Goal: Task Accomplishment & Management: Complete application form

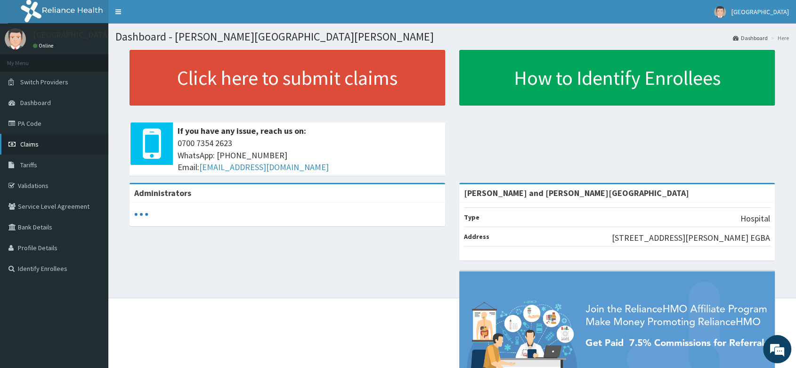
click at [36, 142] on span "Claims" at bounding box center [29, 144] width 18 height 8
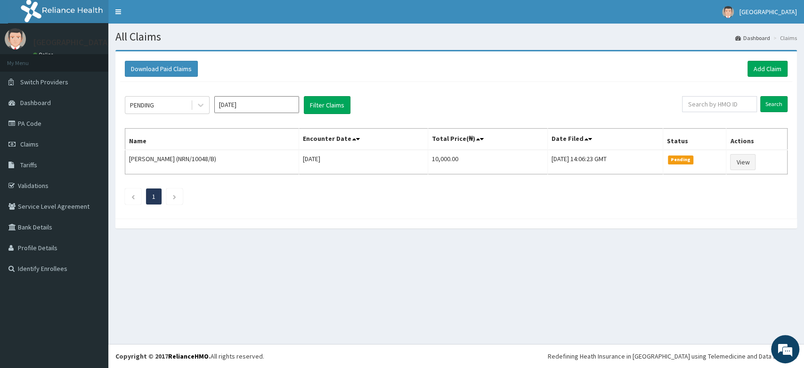
click at [761, 57] on div "Download Paid Claims Add Claim" at bounding box center [456, 69] width 672 height 26
click at [758, 69] on link "Add Claim" at bounding box center [768, 69] width 40 height 16
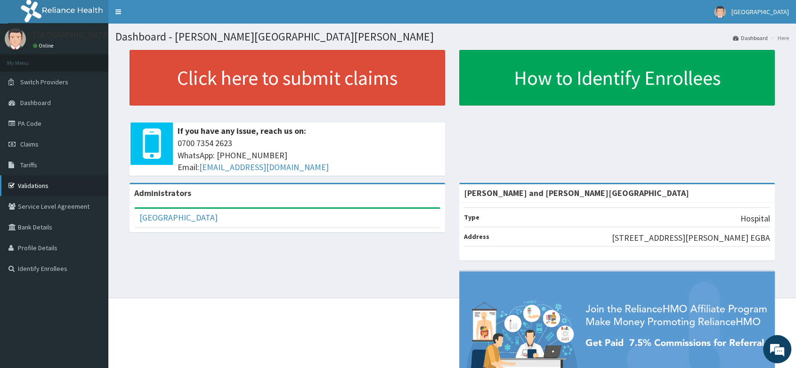
click at [39, 183] on link "Validations" at bounding box center [54, 185] width 108 height 21
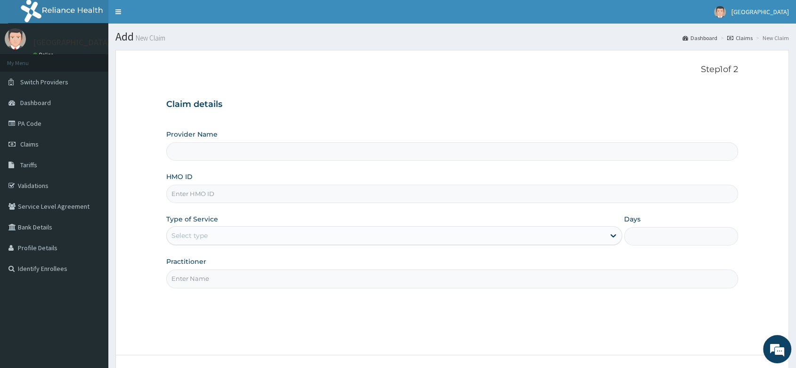
type input "[PERSON_NAME] and [PERSON_NAME][GEOGRAPHIC_DATA]"
paste input "TTN/10013/E"
type input "TTN/10013/E"
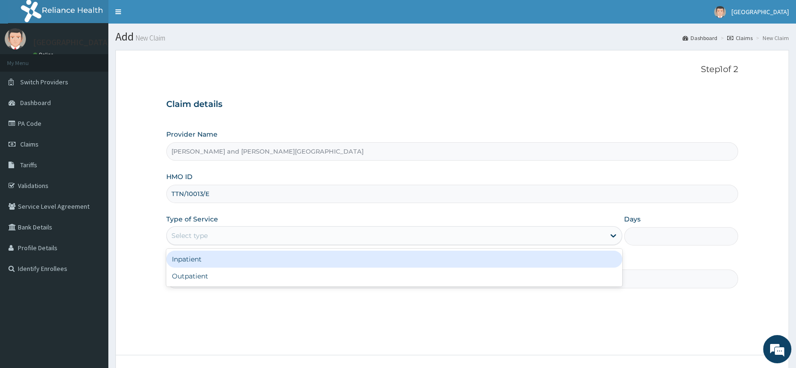
click at [218, 229] on div "Select type" at bounding box center [386, 235] width 438 height 15
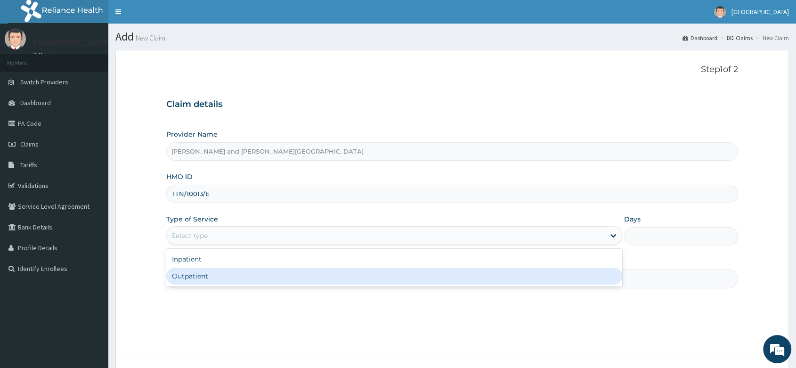
click at [185, 280] on div "Outpatient" at bounding box center [394, 276] width 456 height 17
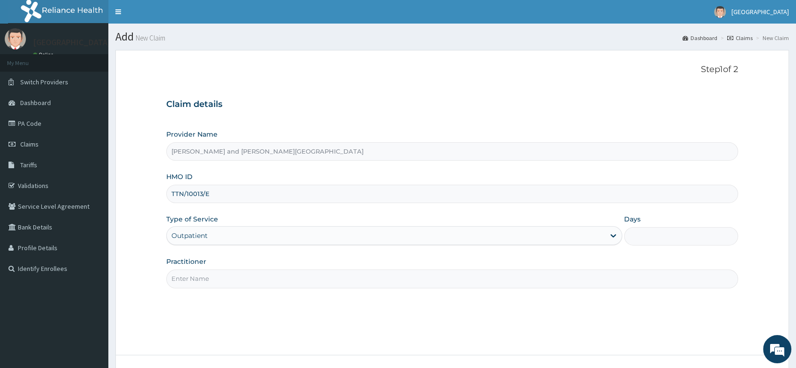
type input "1"
click at [221, 283] on input "Practitioner" at bounding box center [452, 279] width 572 height 18
type input "[PERSON_NAME]"
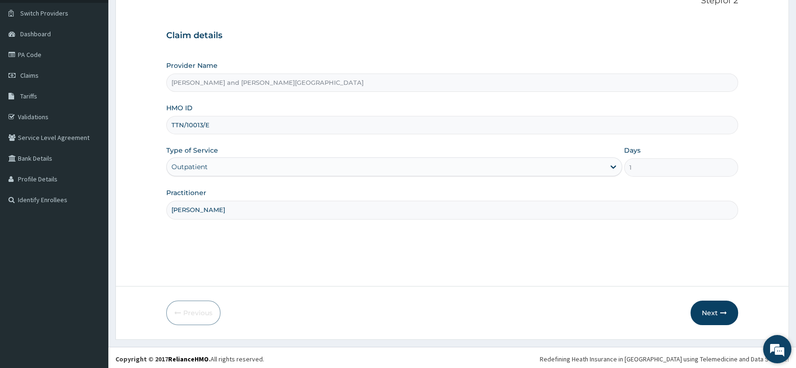
scroll to position [72, 0]
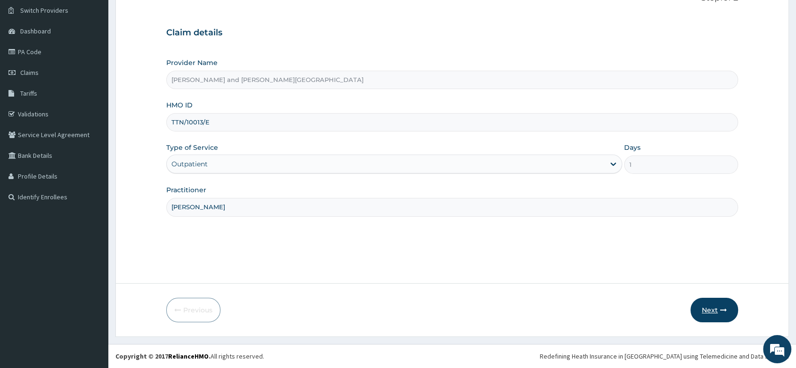
click at [725, 307] on icon "button" at bounding box center [724, 310] width 7 height 7
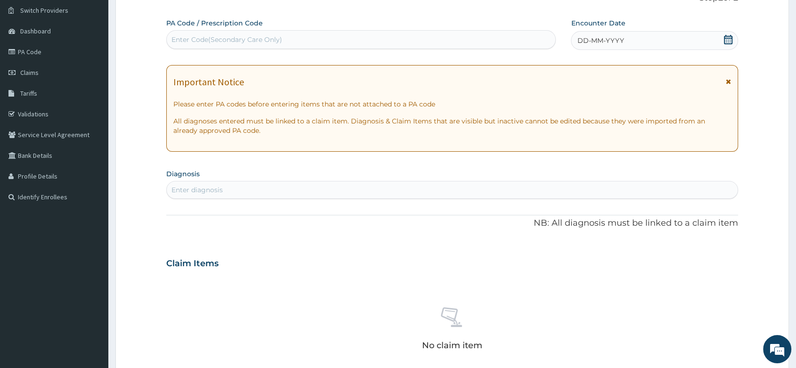
click at [725, 38] on icon at bounding box center [728, 39] width 8 height 9
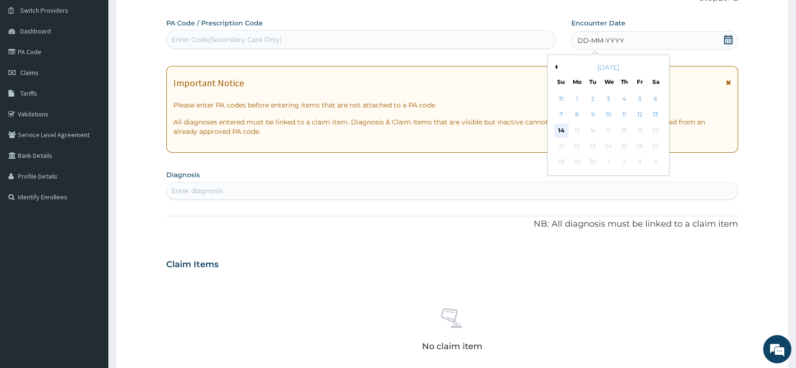
click at [564, 128] on div "14" at bounding box center [562, 130] width 14 height 14
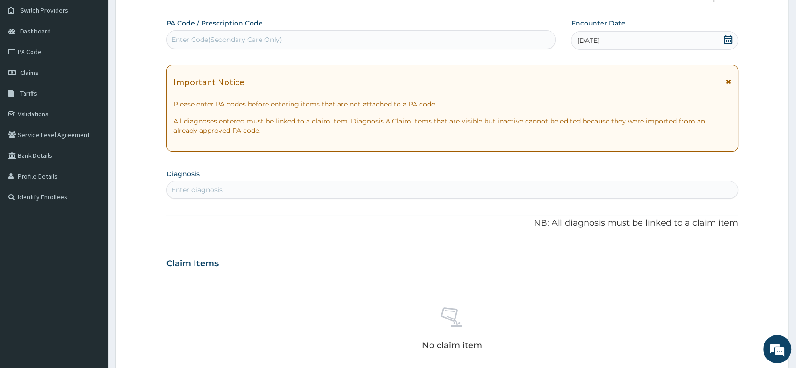
click at [190, 186] on div "Enter diagnosis" at bounding box center [197, 189] width 51 height 9
type input "MALAR"
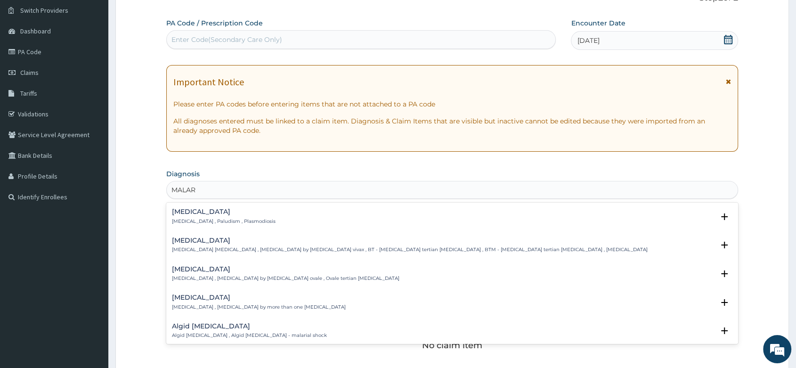
click at [218, 211] on h4 "[MEDICAL_DATA]" at bounding box center [224, 211] width 104 height 7
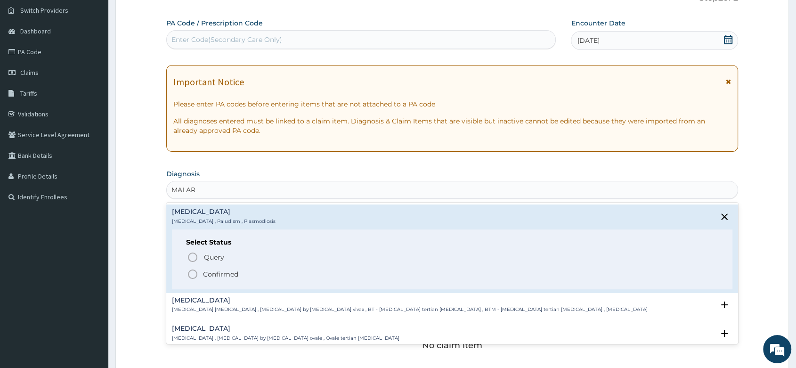
click at [195, 274] on icon "status option filled" at bounding box center [192, 274] width 11 height 11
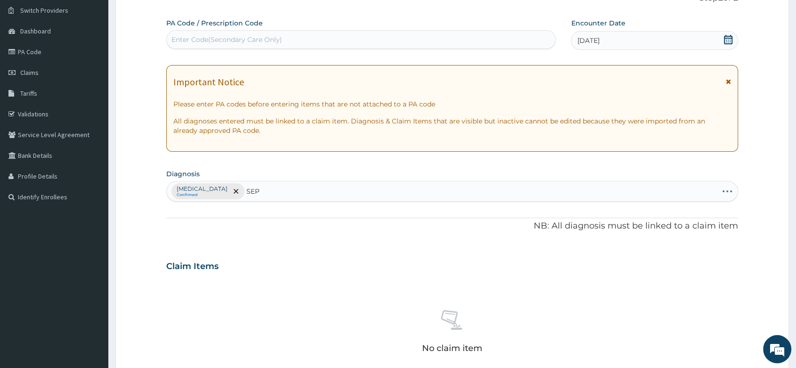
type input "SEPS"
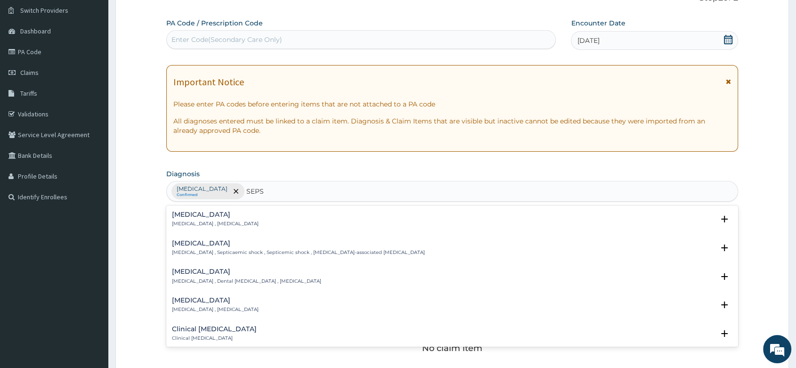
click at [209, 214] on h4 "Sepsis" at bounding box center [215, 214] width 87 height 7
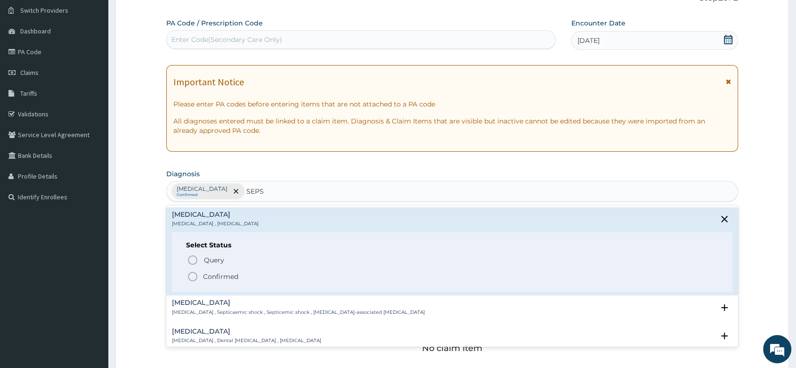
click at [192, 273] on icon "status option filled" at bounding box center [192, 276] width 11 height 11
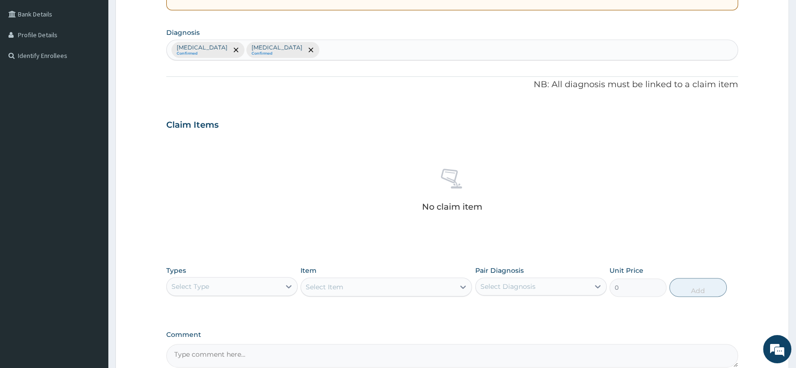
scroll to position [229, 0]
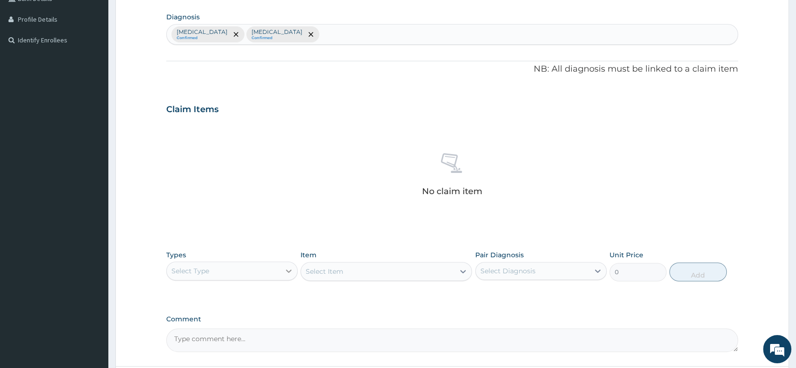
click at [287, 267] on icon at bounding box center [288, 270] width 9 height 9
click at [203, 328] on div "Procedures" at bounding box center [231, 328] width 131 height 17
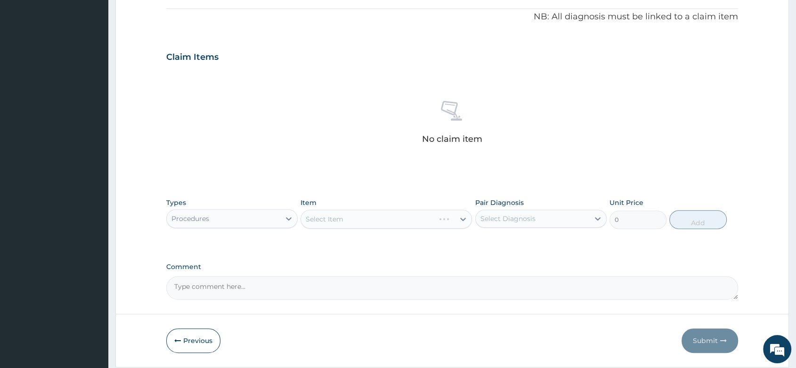
scroll to position [311, 0]
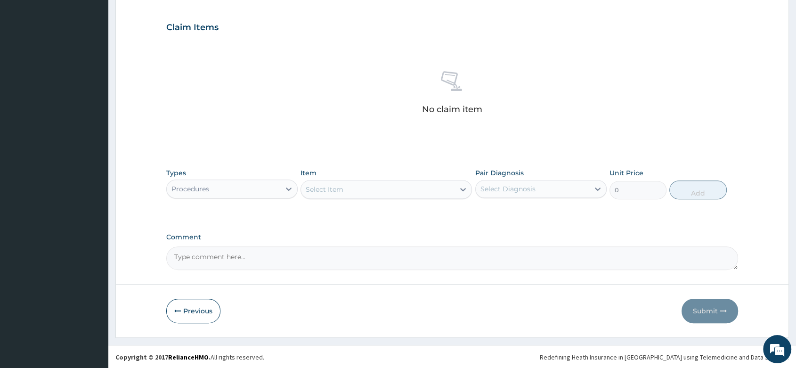
click at [349, 187] on div "Select Item" at bounding box center [378, 189] width 154 height 15
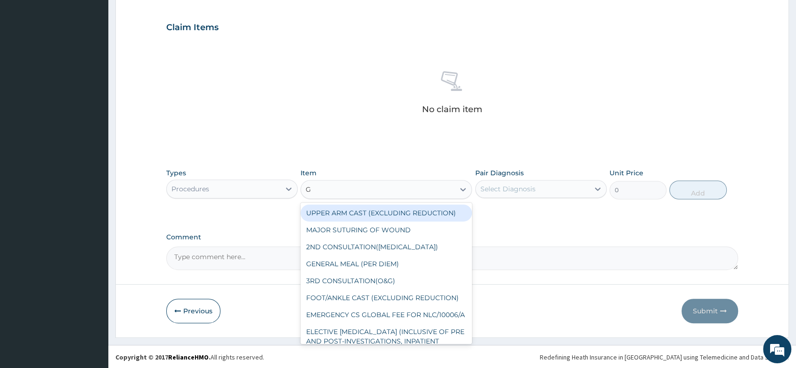
type input "GP"
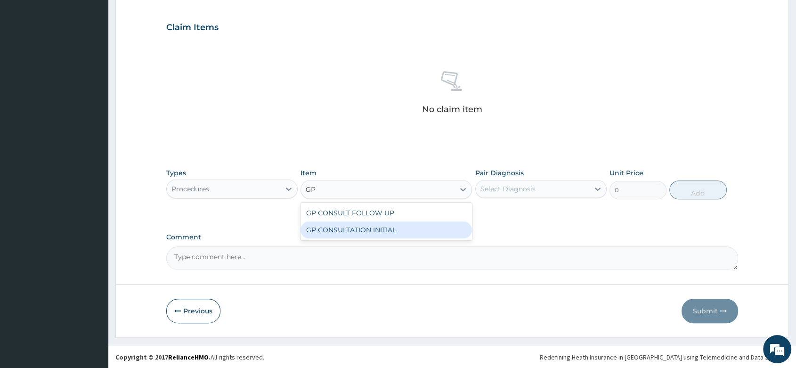
click at [411, 229] on div "GP CONSULTATION INITIAL" at bounding box center [387, 229] width 172 height 17
type input "2000"
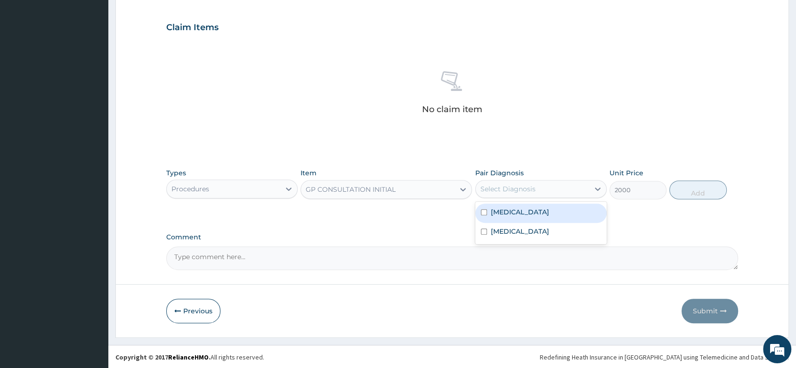
click at [515, 189] on div "Select Diagnosis" at bounding box center [508, 188] width 55 height 9
click at [529, 209] on div "Malaria" at bounding box center [540, 213] width 131 height 19
checkbox input "true"
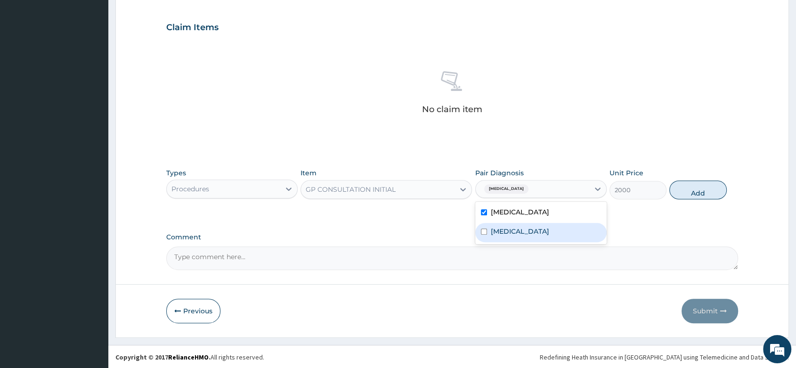
click at [497, 231] on label "Sepsis" at bounding box center [520, 231] width 58 height 9
checkbox input "true"
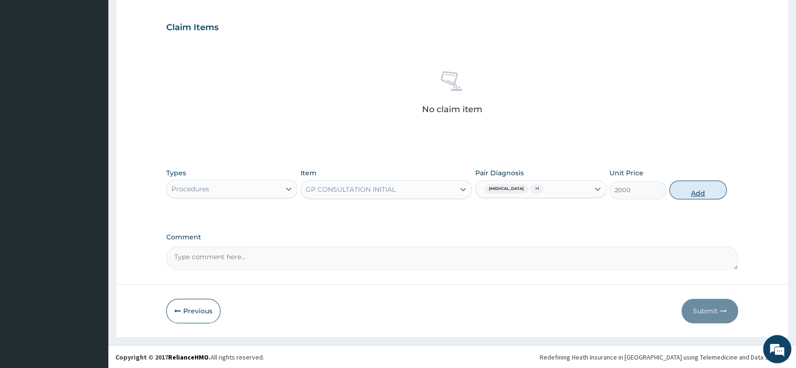
drag, startPoint x: 695, startPoint y: 183, endPoint x: 688, endPoint y: 189, distance: 9.1
click at [695, 182] on button "Add" at bounding box center [698, 189] width 57 height 19
type input "0"
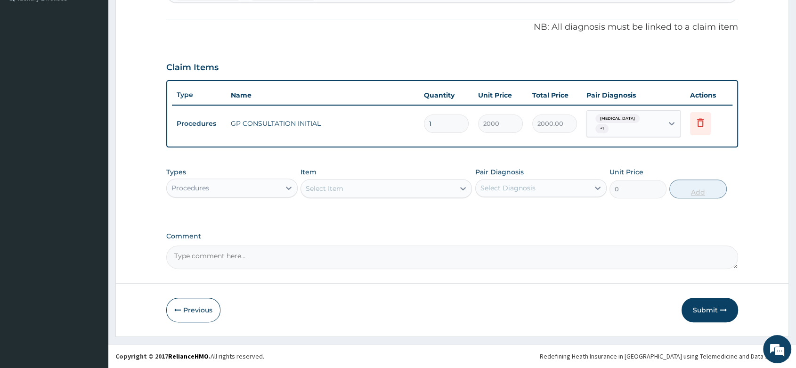
scroll to position [266, 0]
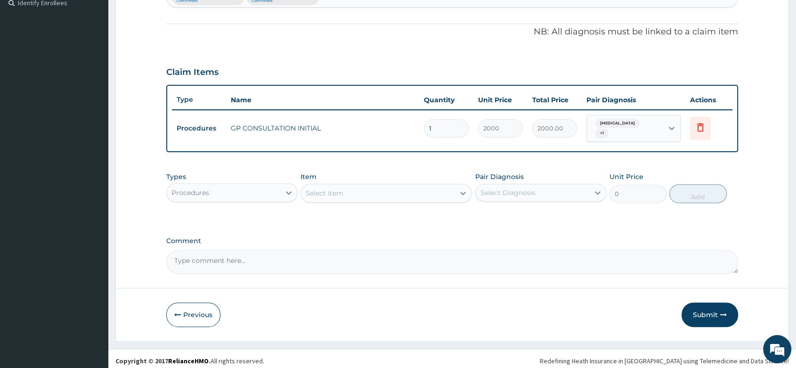
click at [246, 188] on div "Procedures" at bounding box center [224, 192] width 114 height 15
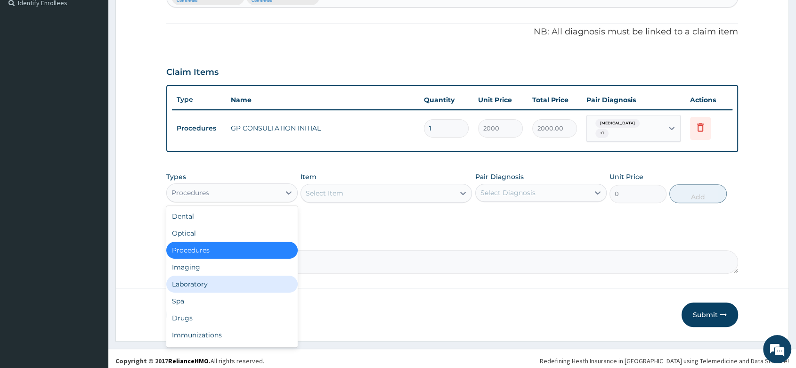
click at [214, 278] on div "Laboratory" at bounding box center [231, 284] width 131 height 17
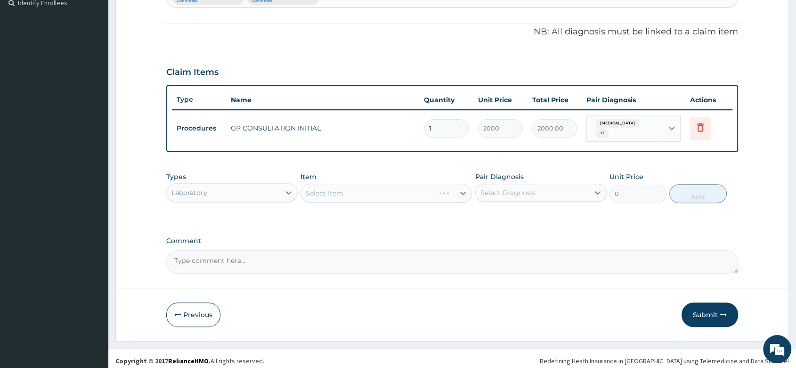
click at [327, 190] on div "Select Item" at bounding box center [387, 193] width 172 height 19
click at [367, 188] on div "Select Item" at bounding box center [387, 193] width 172 height 19
click at [348, 190] on div "Select Item" at bounding box center [387, 193] width 172 height 19
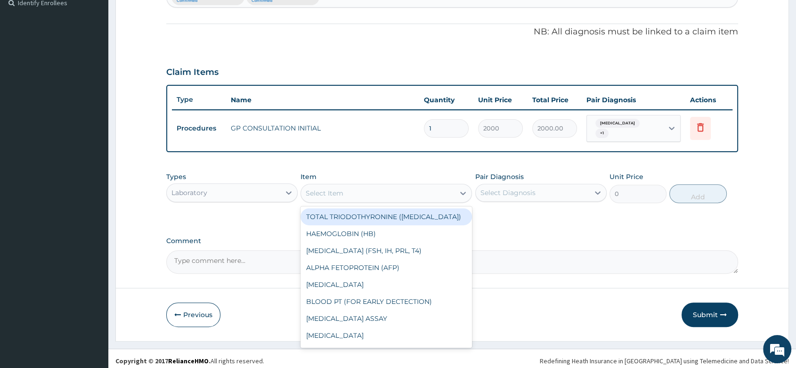
click at [308, 188] on div "Select Item" at bounding box center [325, 192] width 38 height 9
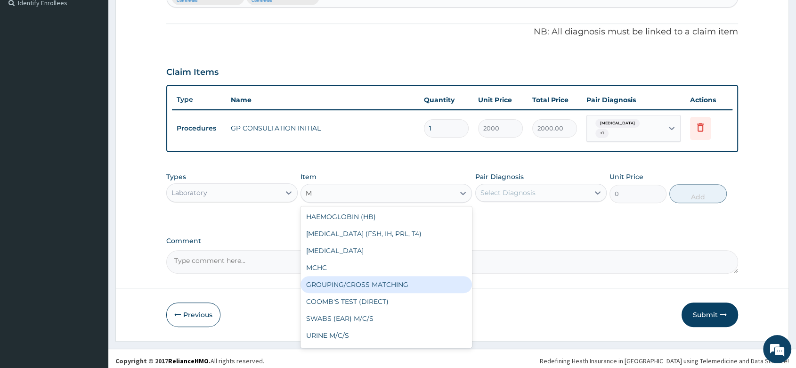
type input "MP"
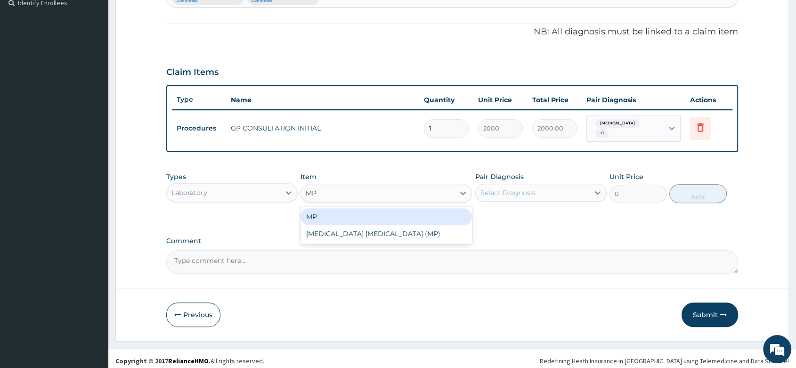
click at [336, 212] on div "MP" at bounding box center [387, 216] width 172 height 17
type input "1000"
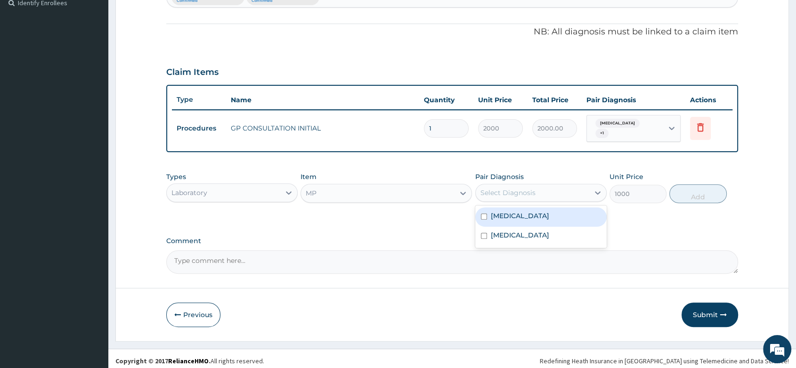
click at [513, 188] on div "Select Diagnosis" at bounding box center [508, 192] width 55 height 9
click at [512, 211] on label "Malaria" at bounding box center [520, 215] width 58 height 9
checkbox input "true"
click at [697, 184] on button "Add" at bounding box center [698, 193] width 57 height 19
type input "0"
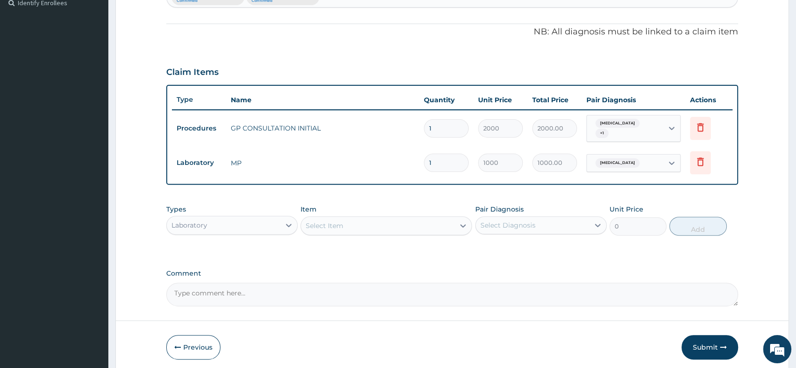
click at [330, 221] on div "Select Item" at bounding box center [325, 225] width 38 height 9
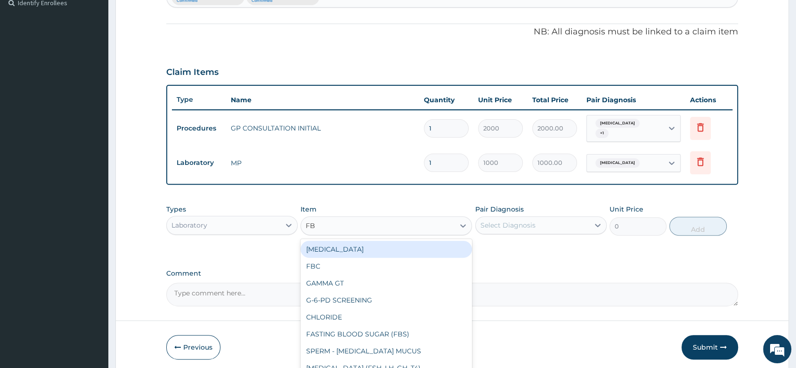
type input "FBC"
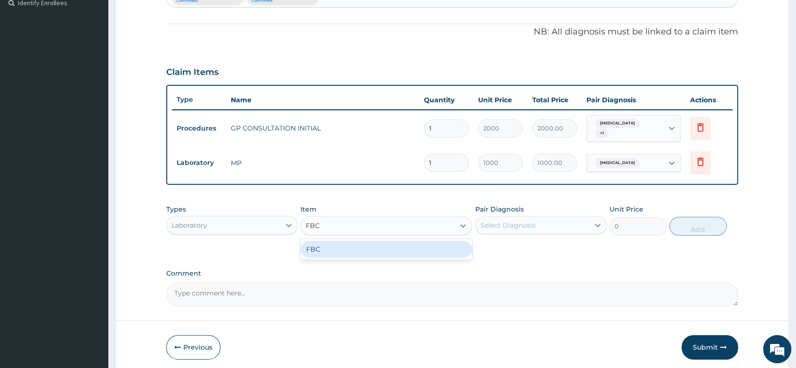
click at [365, 241] on div "FBC" at bounding box center [387, 249] width 172 height 17
type input "2000"
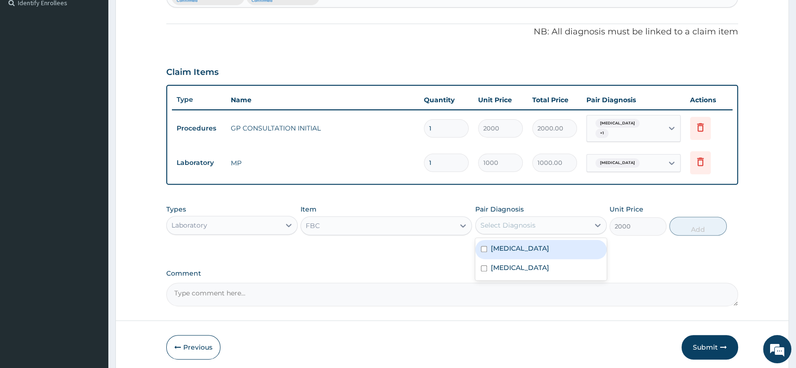
click at [505, 218] on div "Select Diagnosis" at bounding box center [533, 225] width 114 height 15
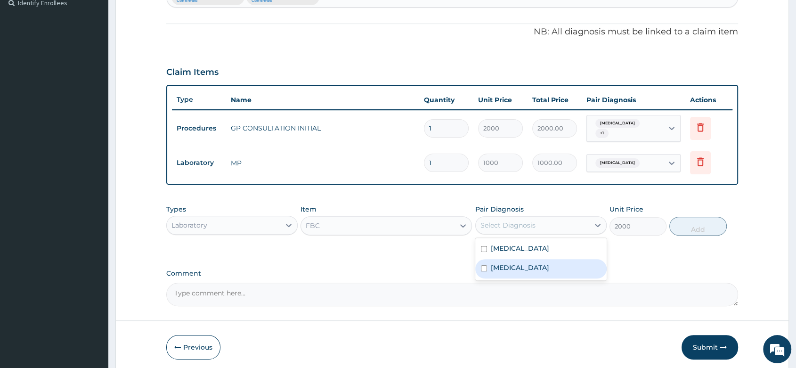
click at [508, 264] on label "Sepsis" at bounding box center [520, 267] width 58 height 9
checkbox input "true"
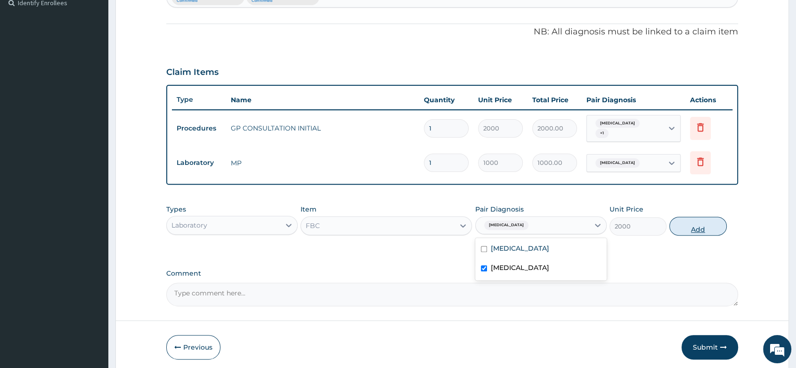
click at [694, 223] on button "Add" at bounding box center [698, 226] width 57 height 19
type input "0"
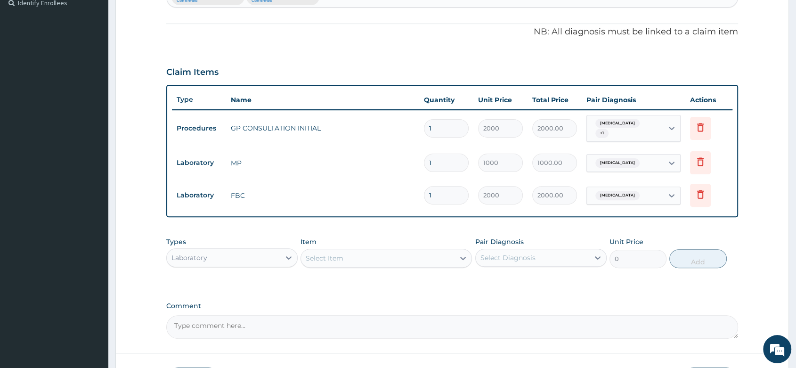
click at [248, 260] on div "Laboratory" at bounding box center [224, 257] width 114 height 15
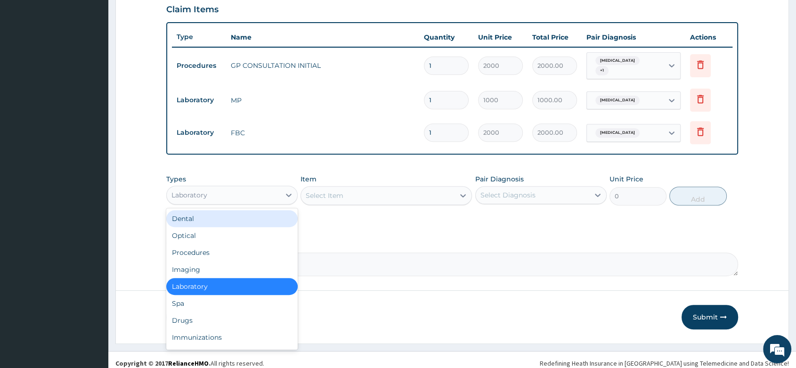
scroll to position [332, 0]
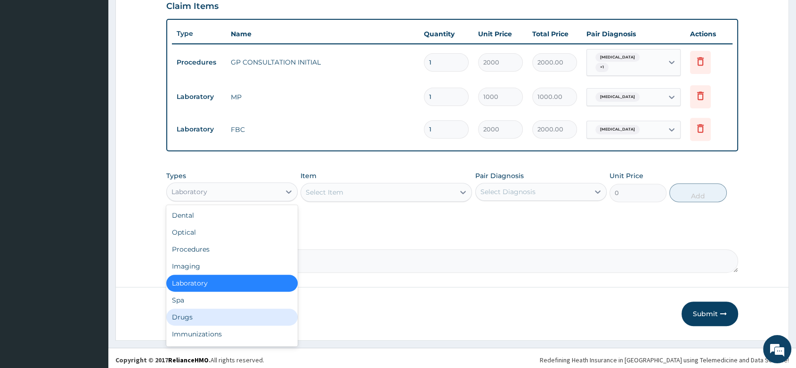
click at [197, 314] on div "Drugs" at bounding box center [231, 317] width 131 height 17
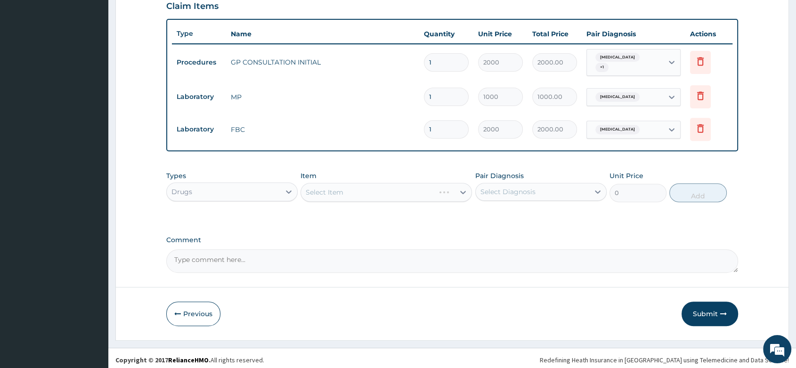
click at [337, 192] on div "Select Item" at bounding box center [387, 192] width 172 height 19
click at [366, 188] on div "Select Item" at bounding box center [387, 192] width 172 height 19
click at [324, 190] on div "Select Item" at bounding box center [387, 192] width 172 height 19
click at [375, 189] on div "Select Item" at bounding box center [387, 192] width 172 height 19
click at [331, 191] on div "Select Item" at bounding box center [387, 192] width 172 height 19
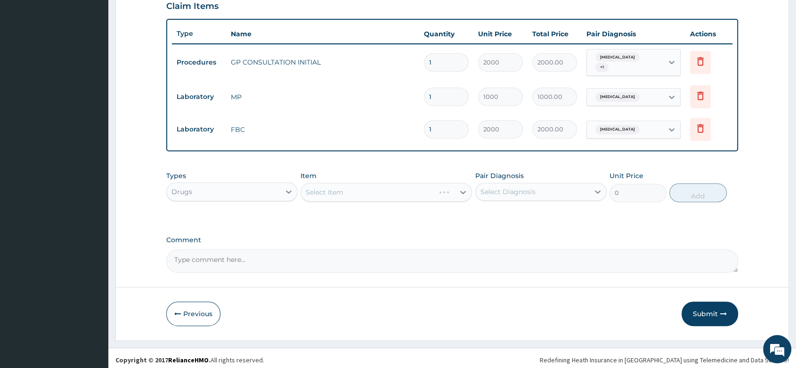
click at [336, 194] on div "Select Item" at bounding box center [387, 192] width 172 height 19
click at [353, 186] on div "Select Item" at bounding box center [378, 192] width 154 height 15
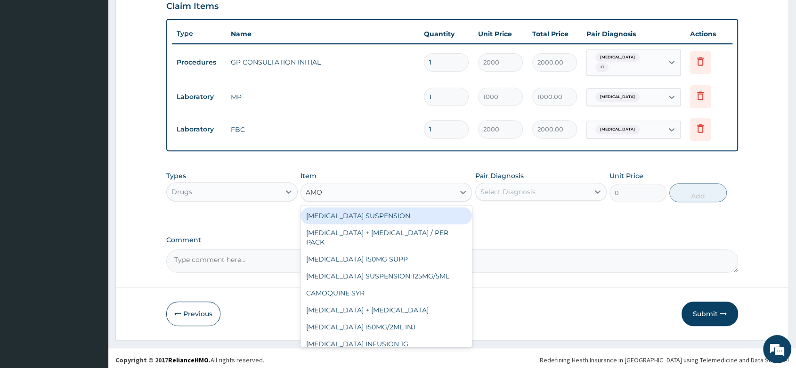
type input "AMOX"
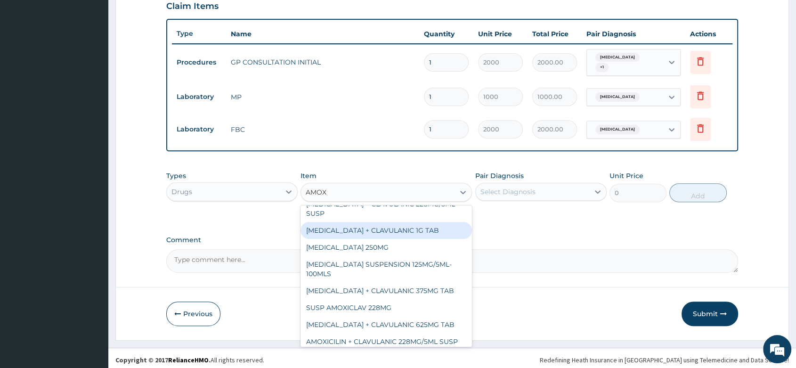
scroll to position [186, 0]
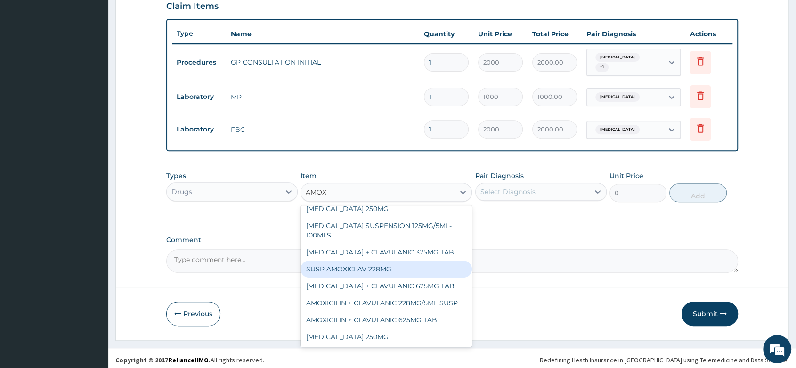
click at [397, 261] on div "SUSP AMOXICLAV 228MG" at bounding box center [387, 269] width 172 height 17
type input "3500"
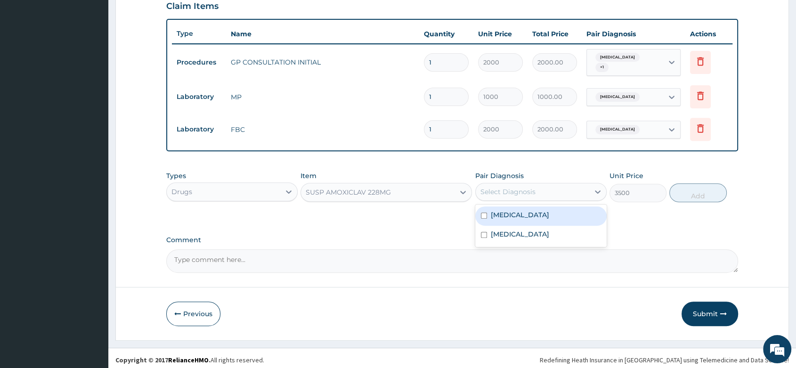
click at [516, 188] on div "Select Diagnosis" at bounding box center [508, 191] width 55 height 9
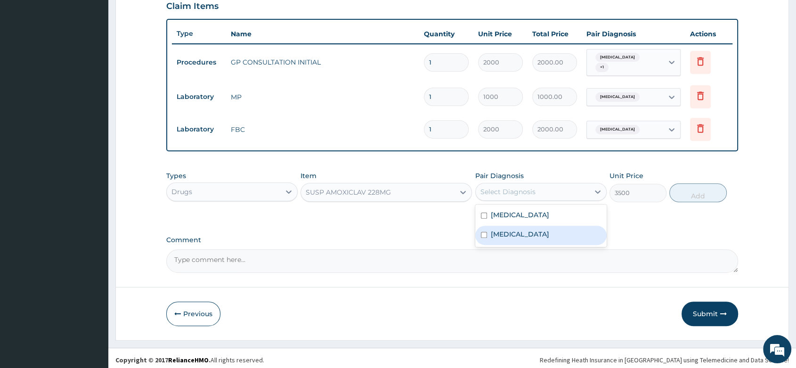
click at [523, 230] on div "Sepsis" at bounding box center [540, 235] width 131 height 19
checkbox input "true"
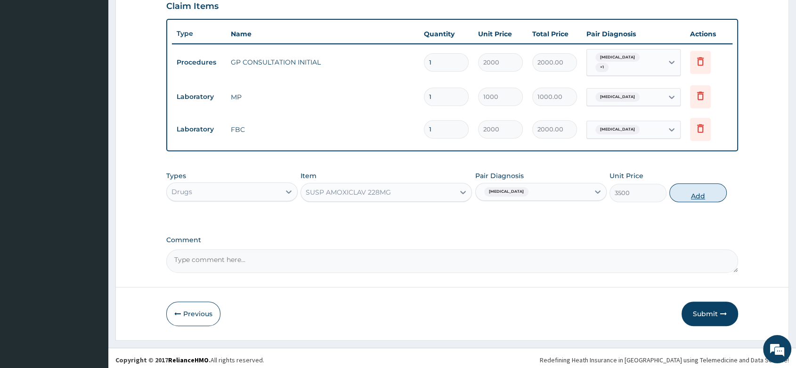
click at [698, 188] on button "Add" at bounding box center [698, 192] width 57 height 19
type input "0"
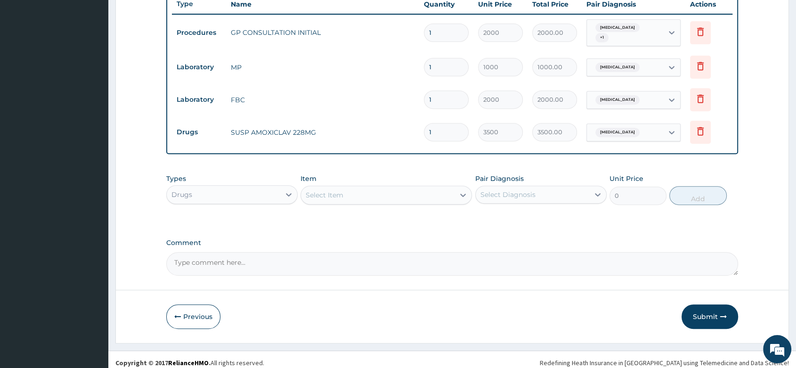
scroll to position [365, 0]
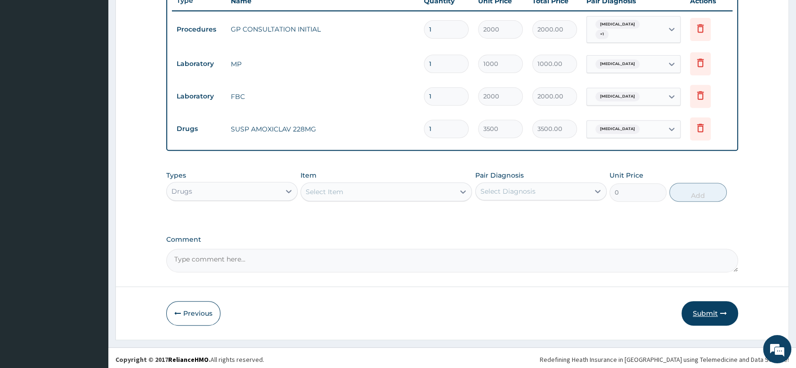
click at [713, 309] on button "Submit" at bounding box center [710, 313] width 57 height 25
